Goal: Information Seeking & Learning: Learn about a topic

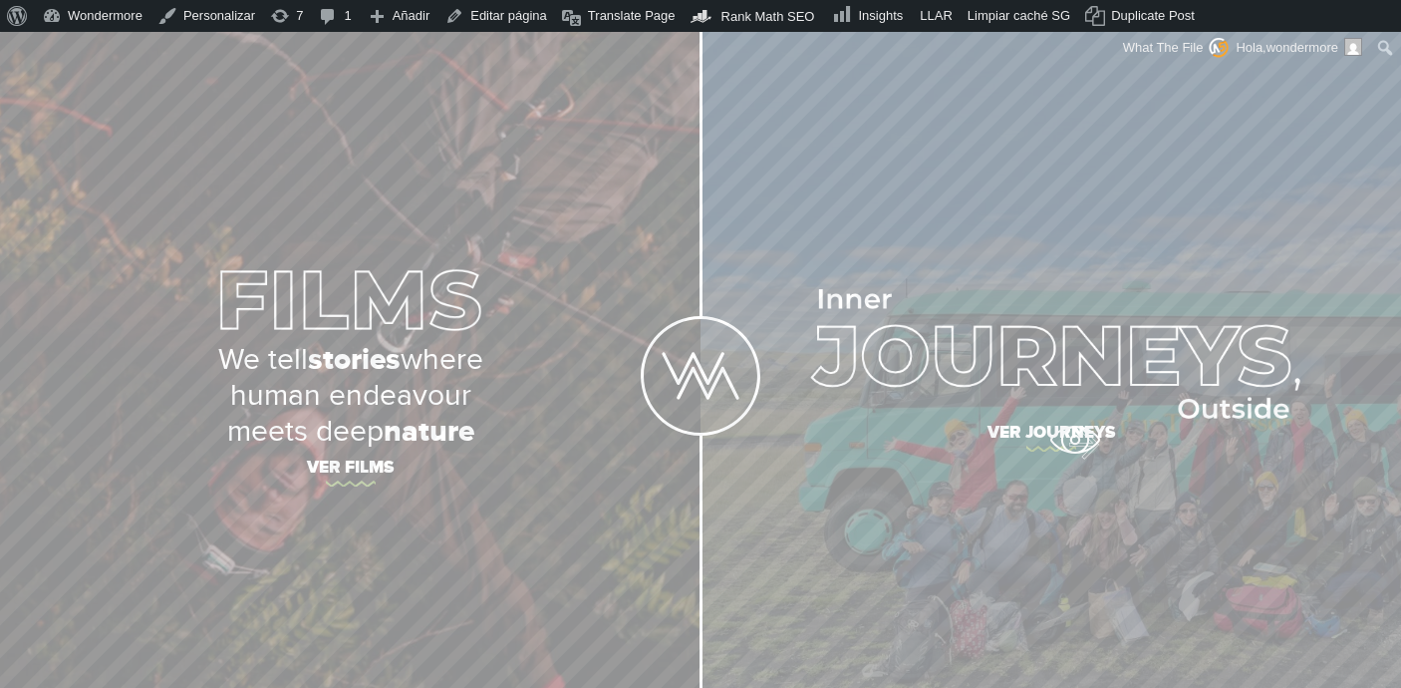
click at [1074, 437] on span "Ver journeys" at bounding box center [1052, 436] width 698 height 42
click at [1065, 425] on span "Ver journeys" at bounding box center [1052, 436] width 698 height 42
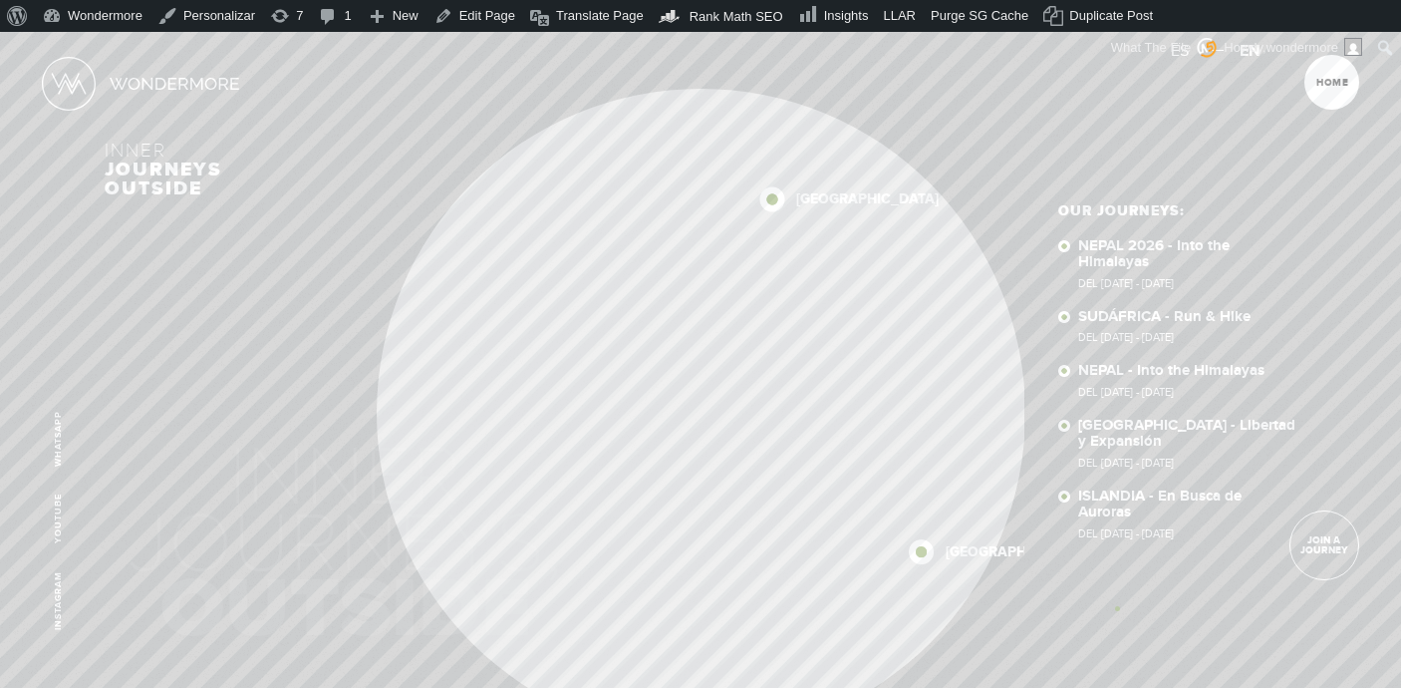
drag, startPoint x: 1215, startPoint y: 620, endPoint x: 1117, endPoint y: 607, distance: 98.5
click at [1117, 608] on div "NEPAL 2026 [GEOGRAPHIC_DATA] [GEOGRAPHIC_DATA] [GEOGRAPHIC_DATA] [GEOGRAPHIC_DA…" at bounding box center [700, 413] width 1191 height 648
click at [1138, 250] on link "NEPAL 2026 - Into the Himalayas Del [DATE] - [DATE]" at bounding box center [1188, 263] width 218 height 51
